Goal: Information Seeking & Learning: Learn about a topic

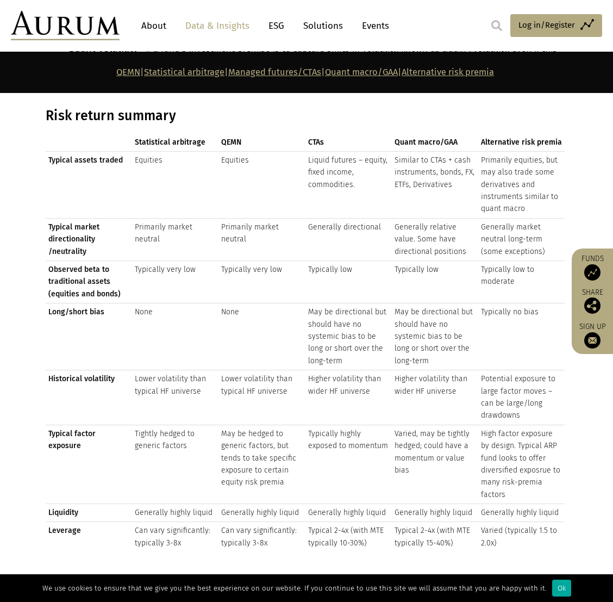
scroll to position [1196, 0]
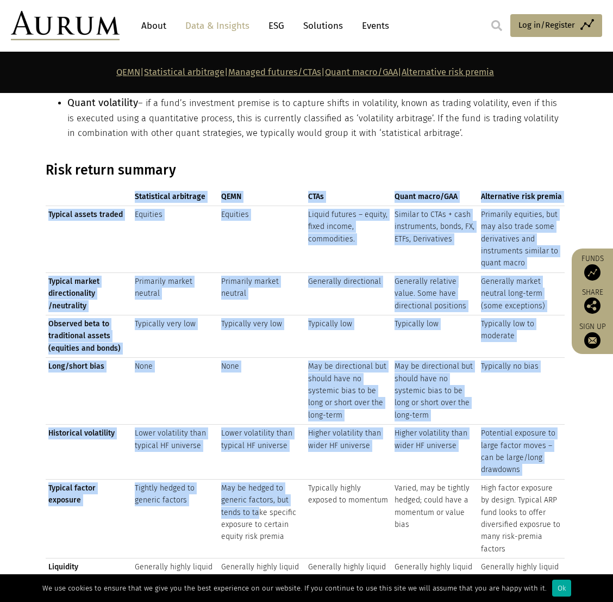
drag, startPoint x: 132, startPoint y: 188, endPoint x: 256, endPoint y: 496, distance: 332.5
click at [256, 427] on div "Statistical arbitrage QEMN CTAs Quant macro/GAA Alternative risk premia Statist…" at bounding box center [305, 397] width 519 height 418
click at [383, 254] on td "Liquid futures – equity, fixed income, commodities." at bounding box center [348, 238] width 86 height 67
click at [356, 323] on td "Typically low" at bounding box center [348, 336] width 86 height 42
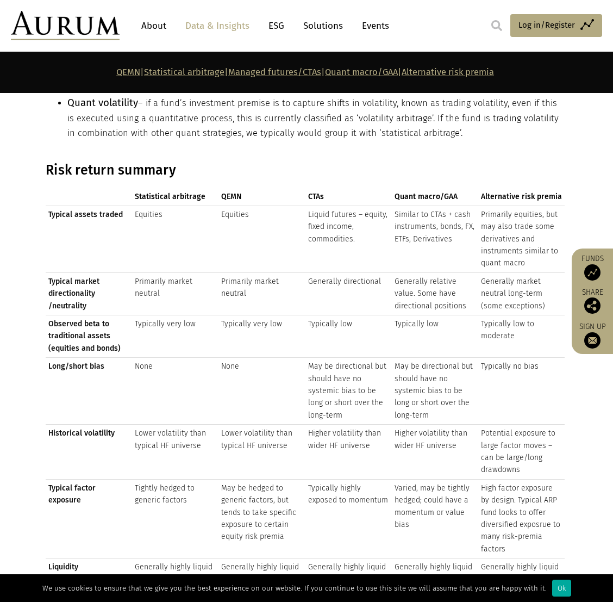
scroll to position [1032, 0]
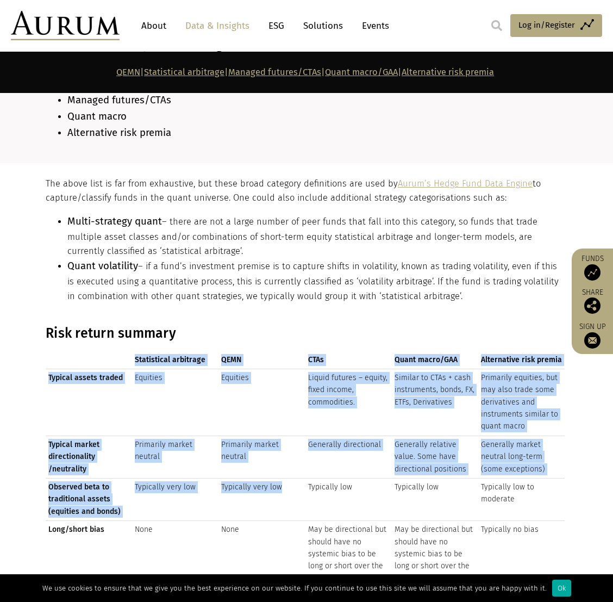
drag, startPoint x: 130, startPoint y: 355, endPoint x: 279, endPoint y: 475, distance: 191.6
click at [279, 427] on div "Statistical arbitrage QEMN CTAs Quant macro/GAA Alternative risk premia Statist…" at bounding box center [305, 560] width 519 height 418
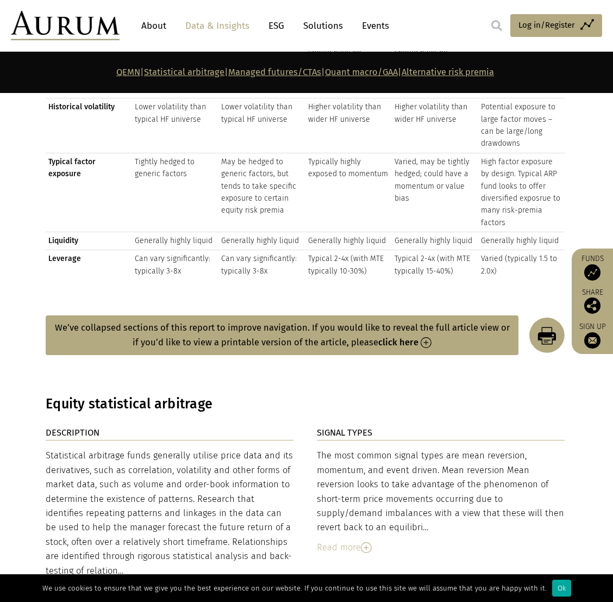
scroll to position [1359, 0]
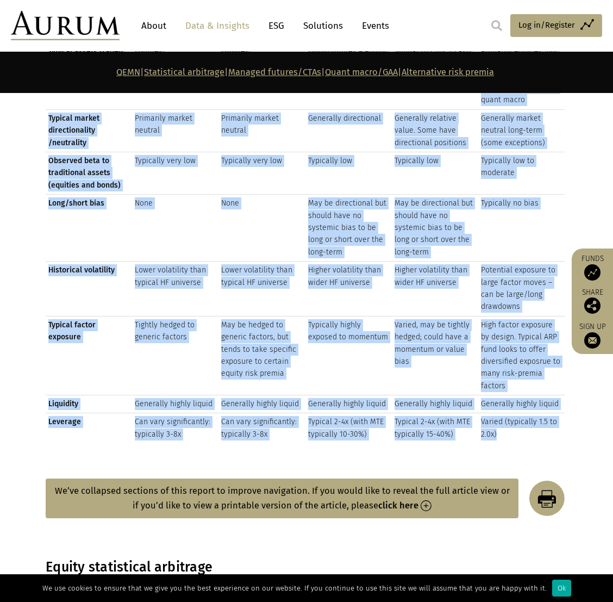
click at [508, 421] on td "Varied (typically 1.5 to 2.0x)" at bounding box center [521, 428] width 86 height 30
drag, startPoint x: 508, startPoint y: 421, endPoint x: 381, endPoint y: 351, distance: 144.9
click at [381, 352] on td "Typically highly exposed to momentum" at bounding box center [348, 355] width 86 height 79
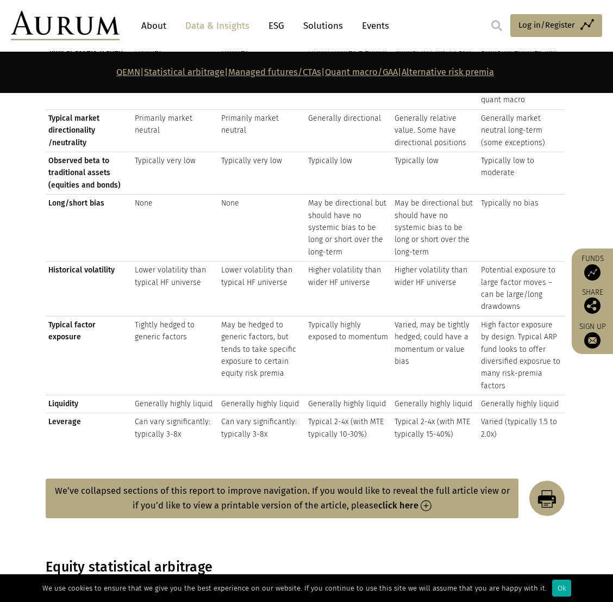
click at [155, 76] on link "Statistical arbitrage" at bounding box center [184, 72] width 80 height 10
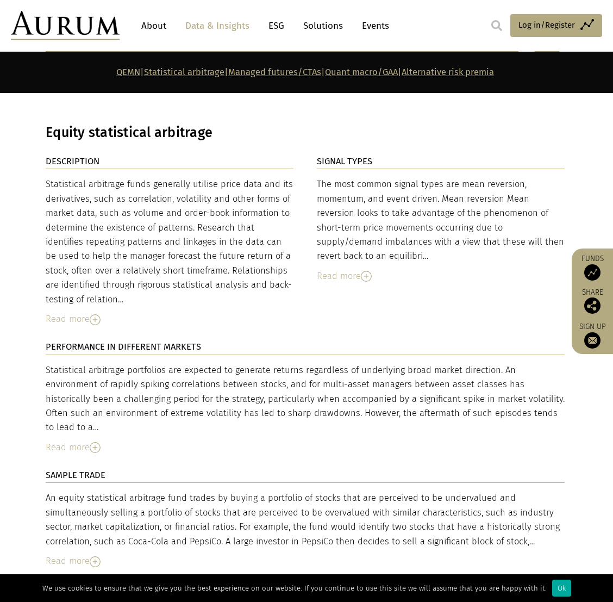
scroll to position [1802, 0]
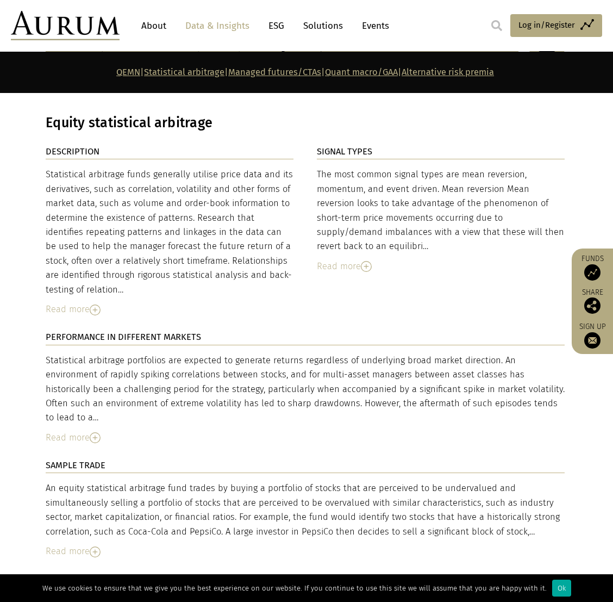
click at [96, 304] on img at bounding box center [95, 309] width 11 height 11
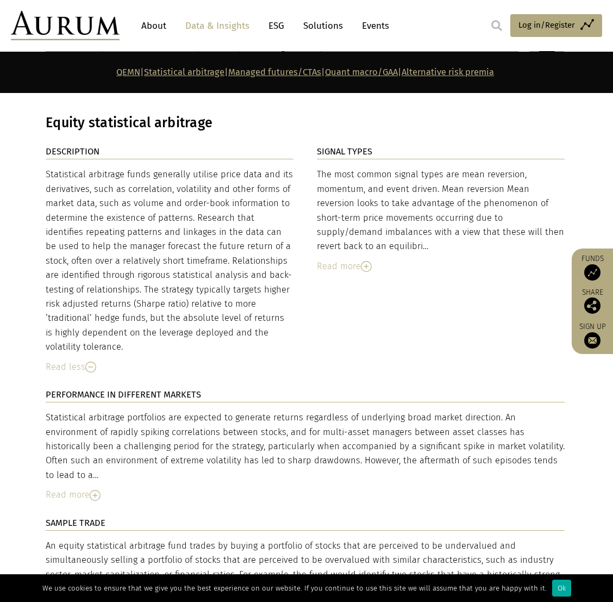
click at [383, 262] on div "Read more" at bounding box center [441, 266] width 248 height 14
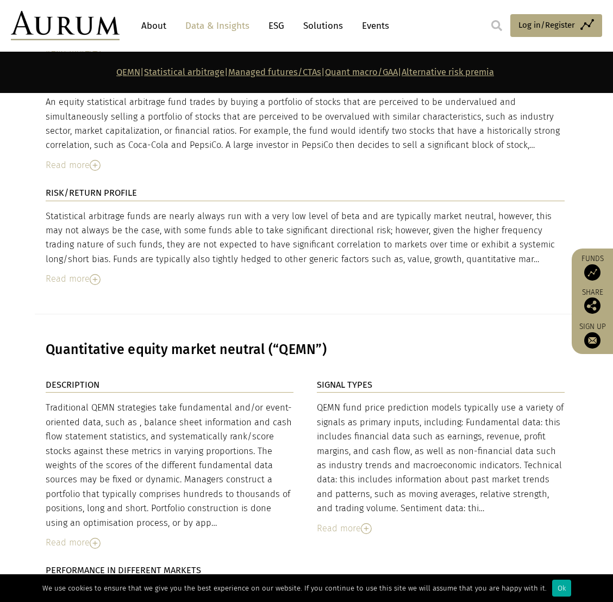
scroll to position [2672, 0]
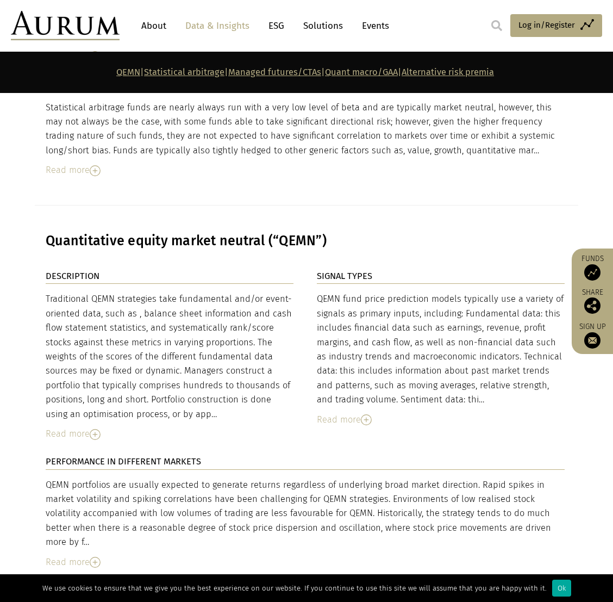
click at [368, 414] on img at bounding box center [366, 419] width 11 height 11
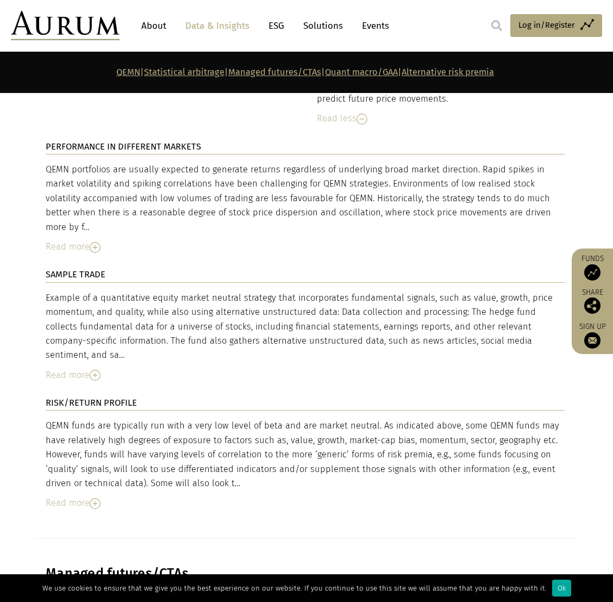
scroll to position [3107, 0]
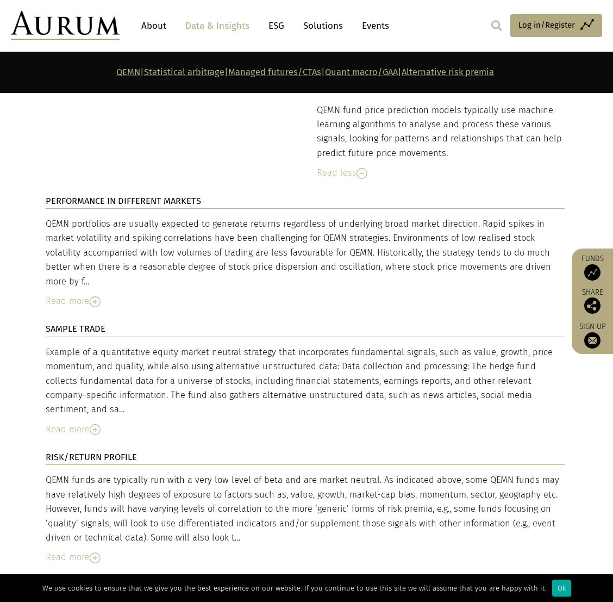
click at [93, 424] on img at bounding box center [95, 429] width 11 height 11
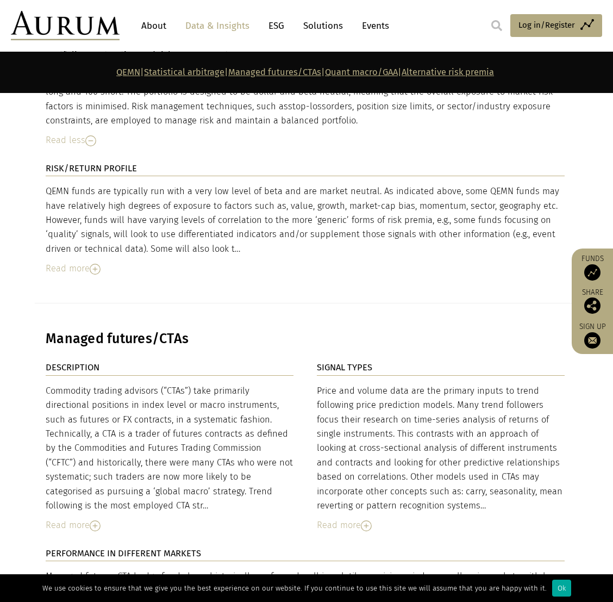
scroll to position [3867, 0]
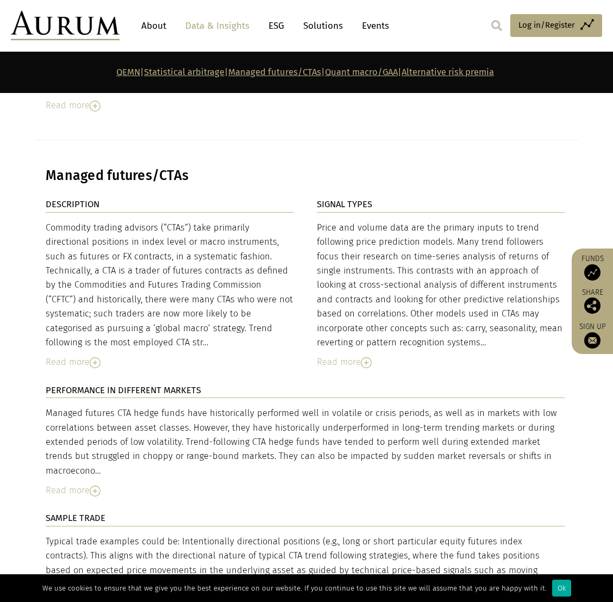
click at [368, 357] on img at bounding box center [366, 362] width 11 height 11
